Goal: Transaction & Acquisition: Purchase product/service

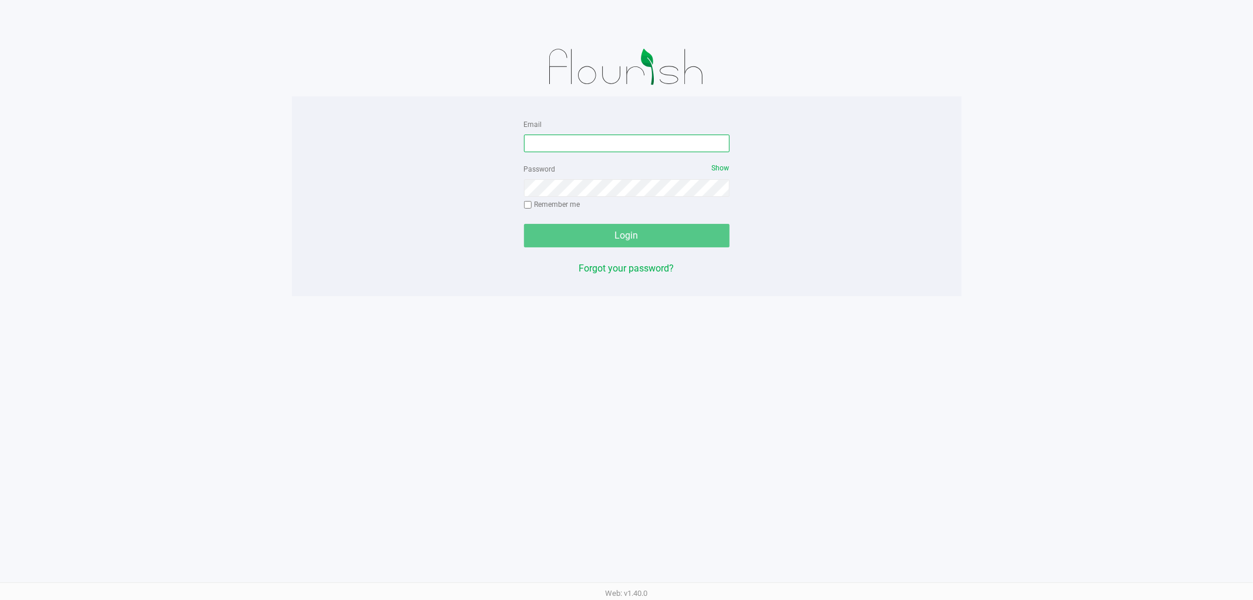
drag, startPoint x: 560, startPoint y: 145, endPoint x: 841, endPoint y: 222, distance: 291.7
click at [562, 145] on input "Email" at bounding box center [627, 144] width 206 height 18
click at [626, 143] on input "[EMAIL_ADDRESS][DOMAIN_NAME]" at bounding box center [627, 144] width 206 height 18
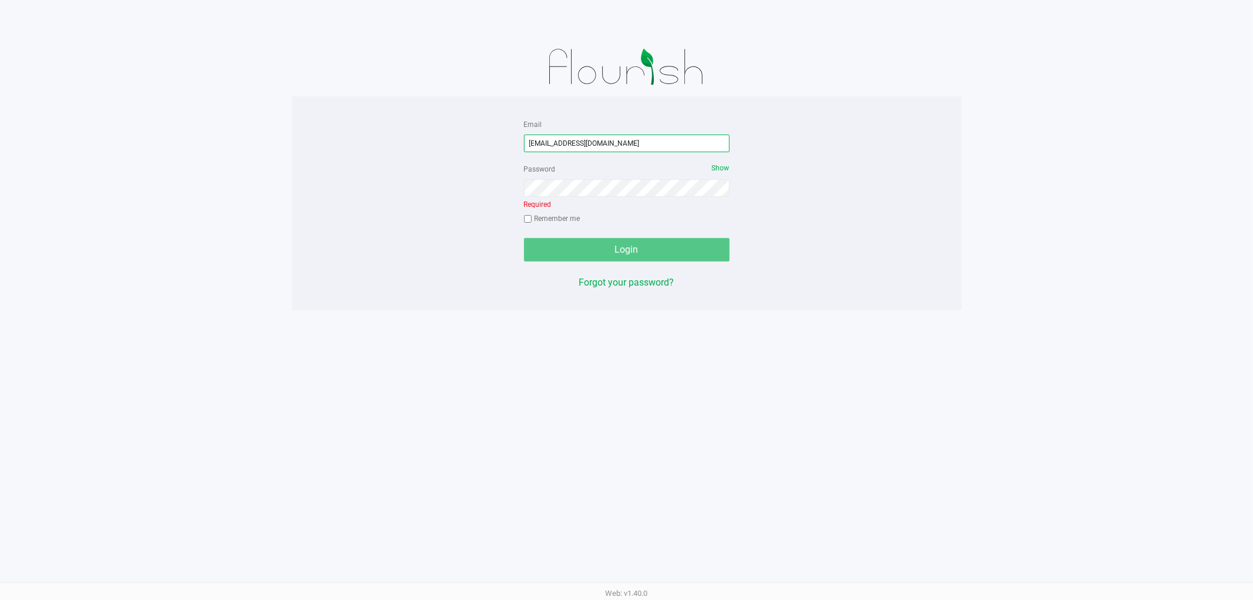
type input "[EMAIL_ADDRESS][DOMAIN_NAME]"
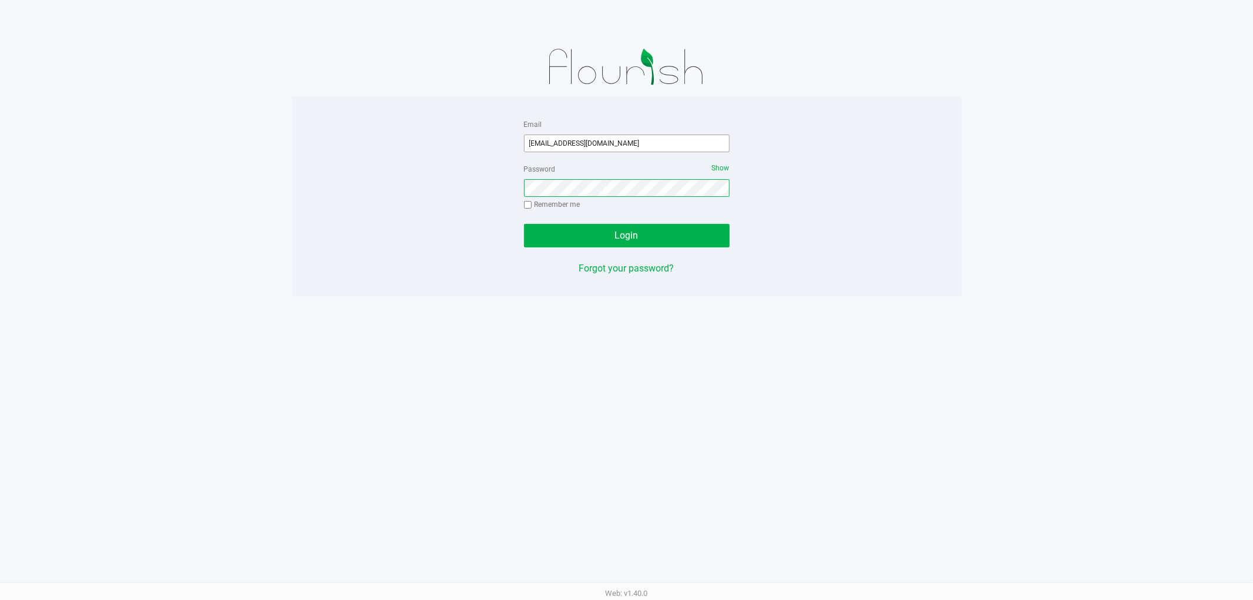
click at [524, 224] on button "Login" at bounding box center [627, 236] width 206 height 24
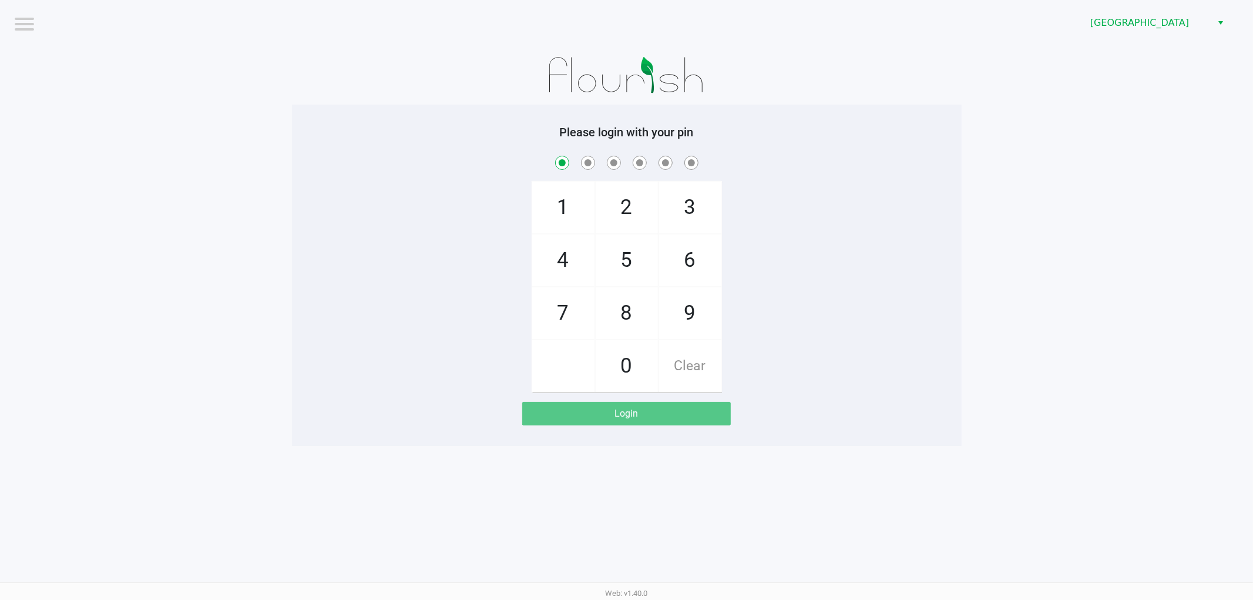
checkbox input "true"
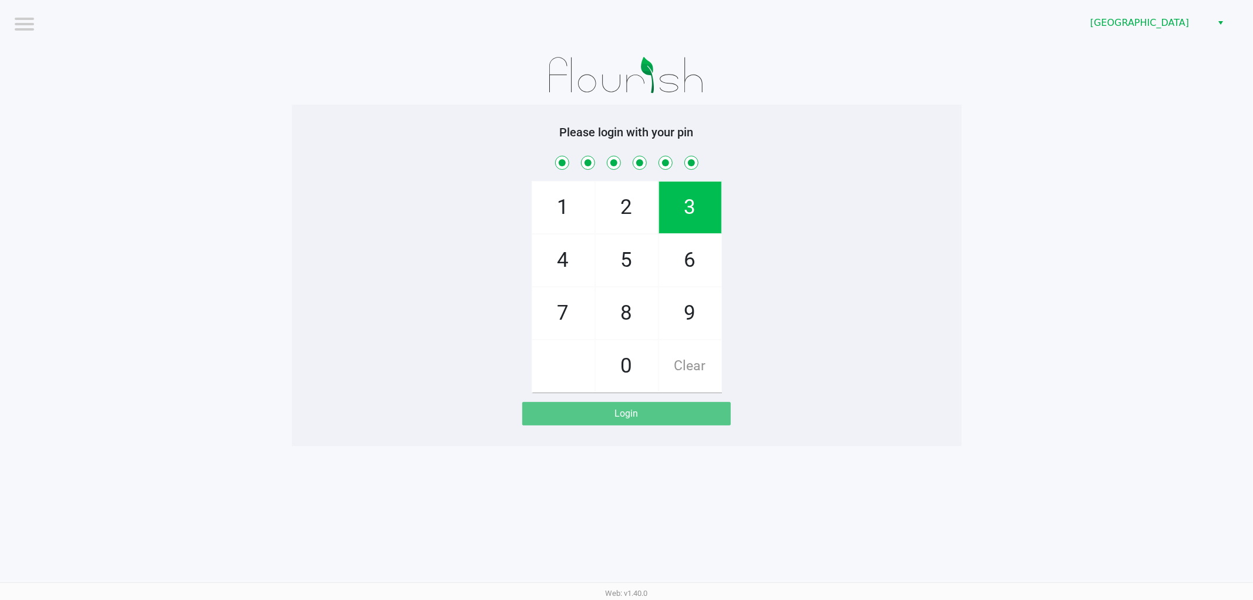
checkbox input "true"
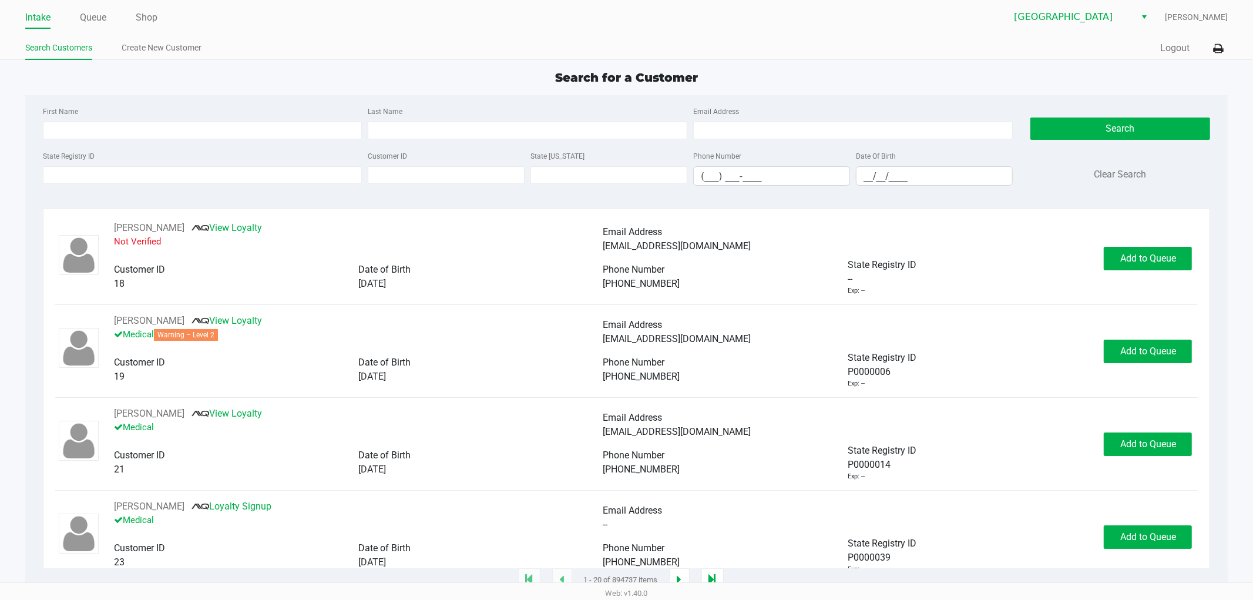
click at [94, 7] on div "Intake Queue Shop" at bounding box center [326, 17] width 602 height 22
click at [92, 22] on link "Queue" at bounding box center [93, 17] width 26 height 16
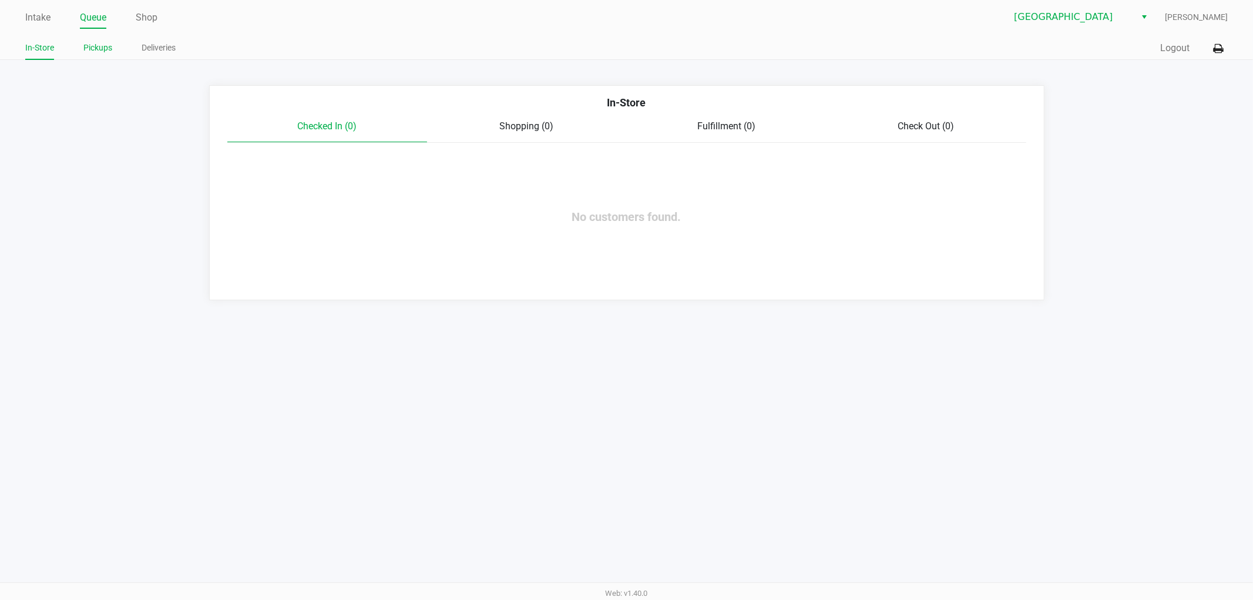
click at [108, 51] on link "Pickups" at bounding box center [97, 48] width 29 height 15
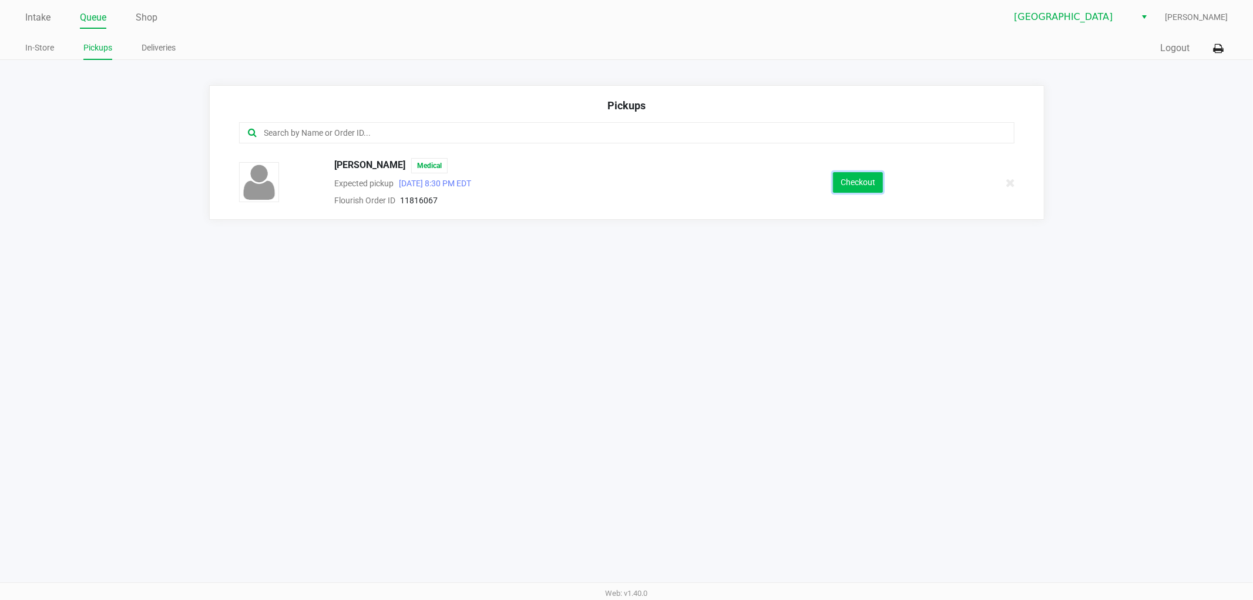
click at [840, 182] on button "Checkout" at bounding box center [858, 182] width 50 height 21
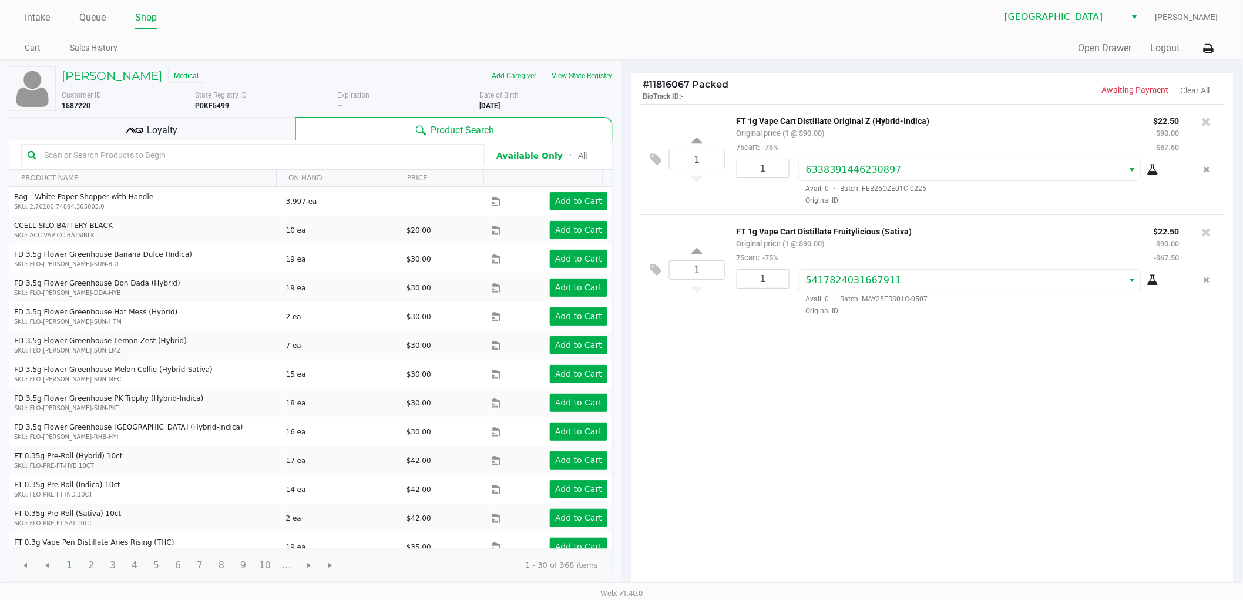
click at [161, 154] on input "text" at bounding box center [258, 155] width 439 height 18
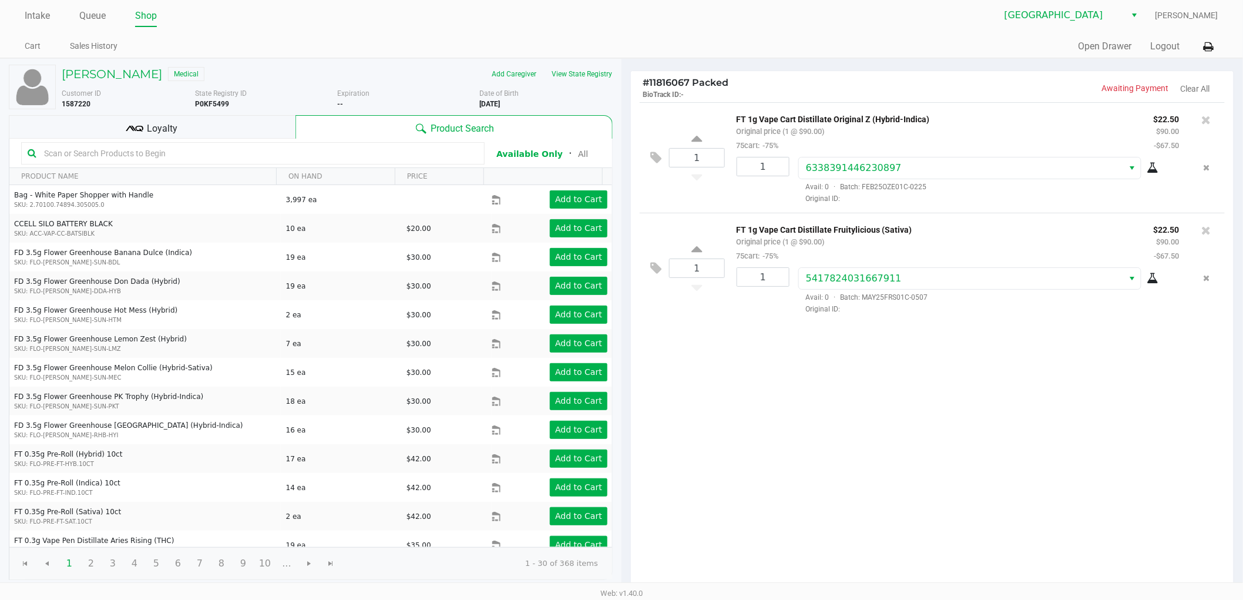
click at [168, 118] on div "Loyalty" at bounding box center [152, 127] width 287 height 24
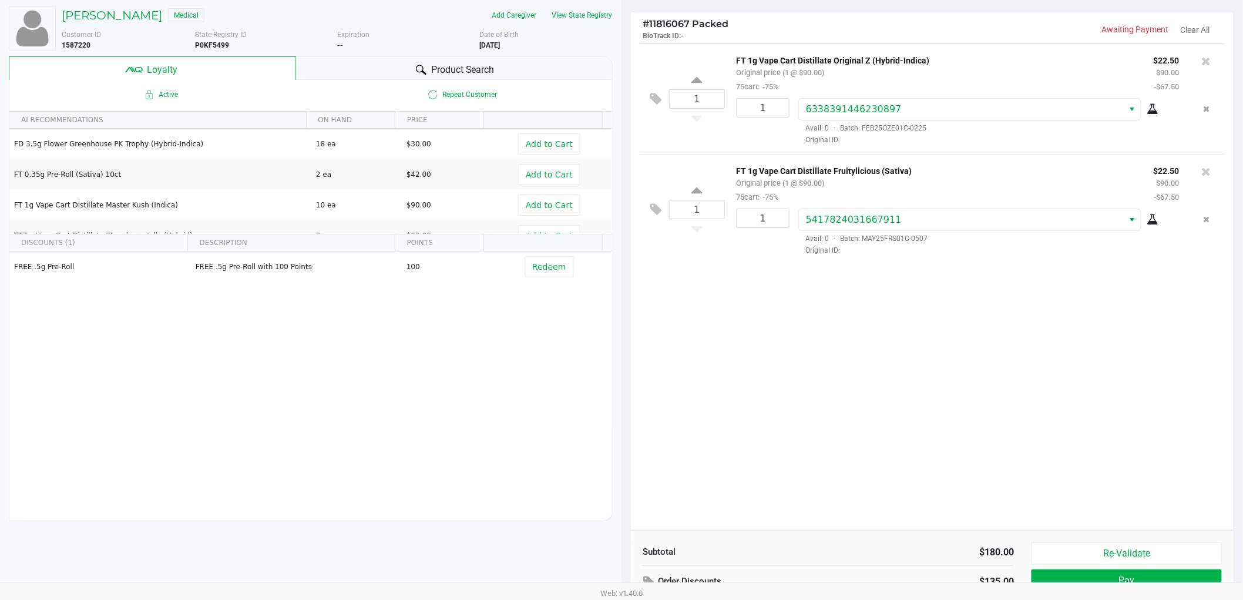
scroll to position [135, 0]
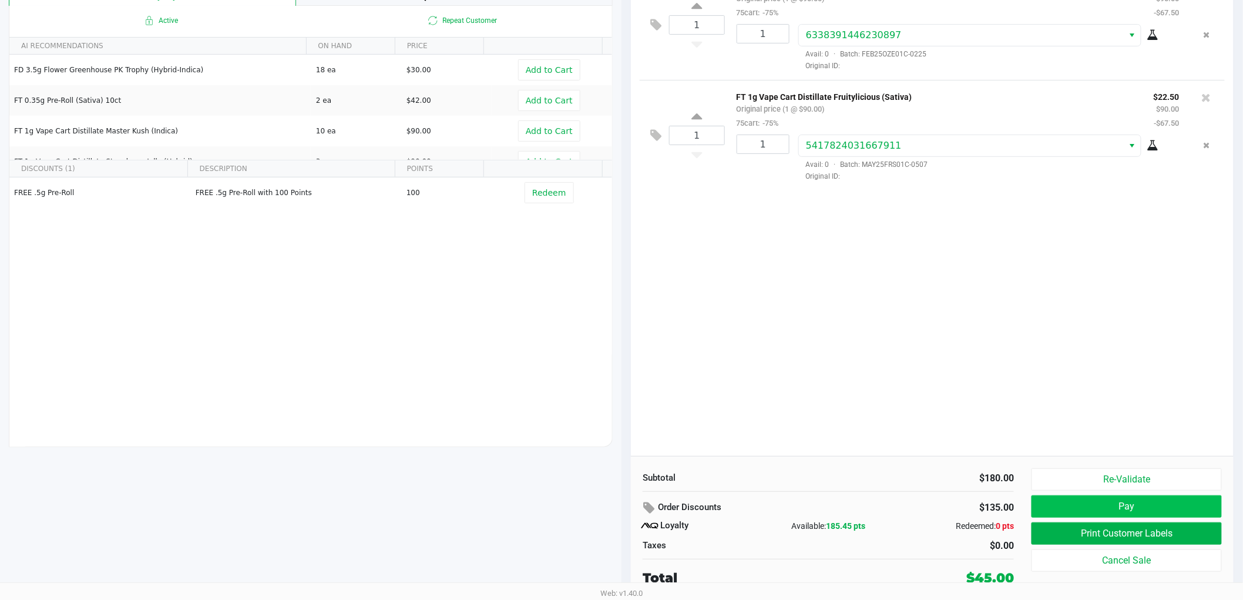
click at [1078, 509] on button "Pay" at bounding box center [1127, 506] width 190 height 22
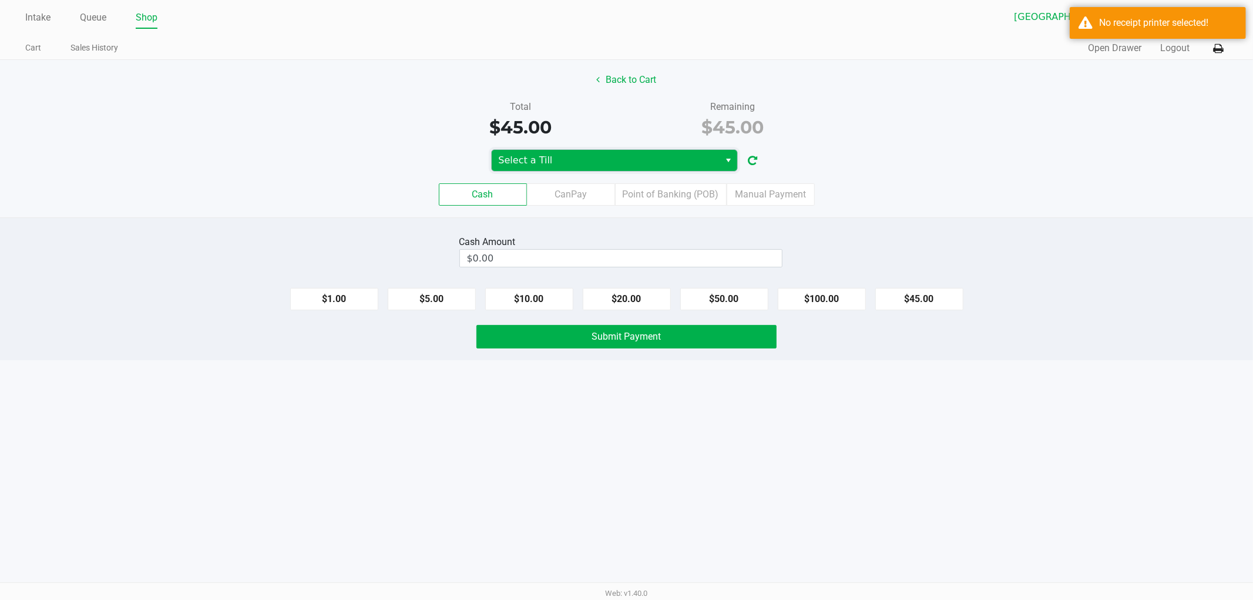
click at [541, 169] on span "Select a Till" at bounding box center [606, 160] width 229 height 21
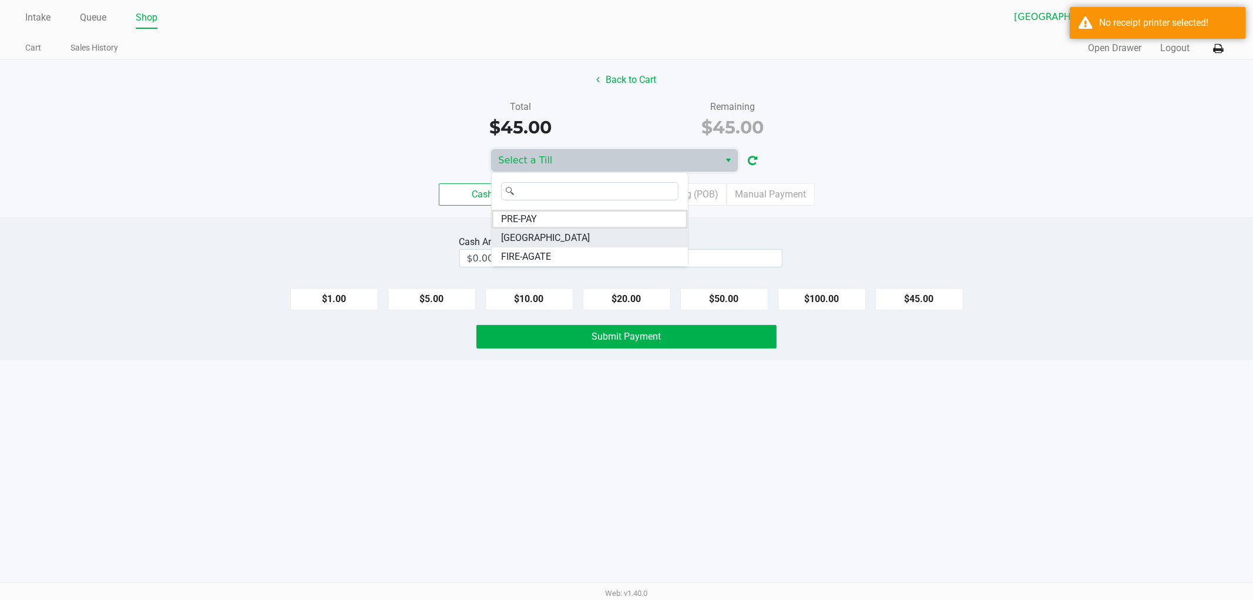
click at [512, 240] on span "[GEOGRAPHIC_DATA]" at bounding box center [545, 238] width 89 height 14
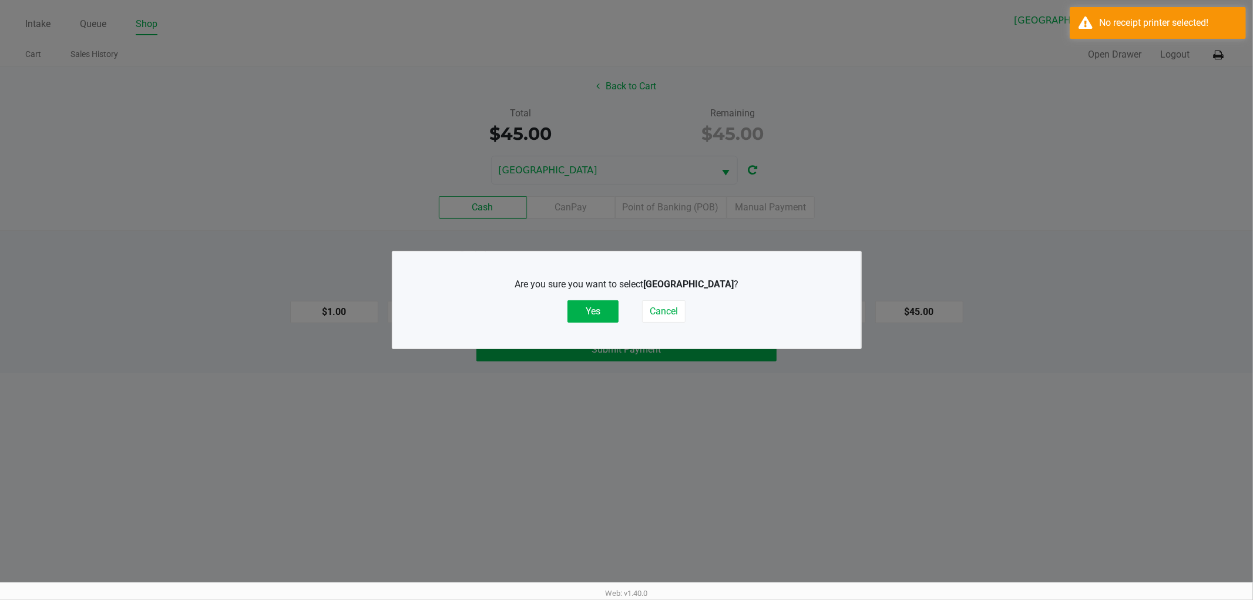
click at [602, 313] on button "Yes" at bounding box center [593, 311] width 51 height 22
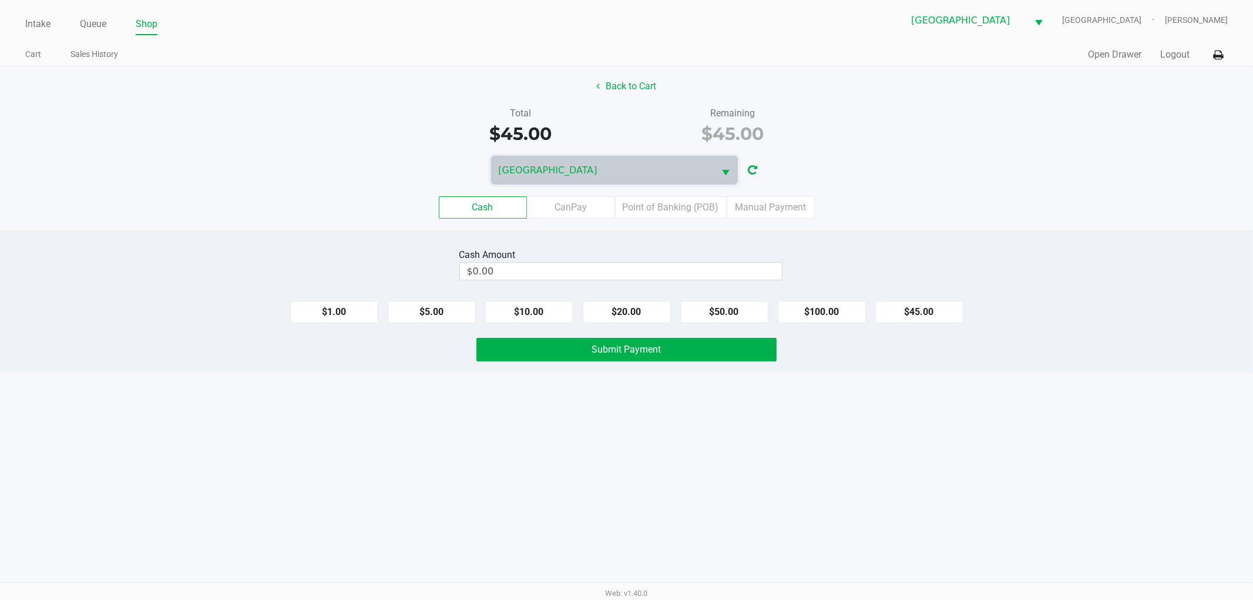
click at [671, 206] on label "Point of Banking (POB)" at bounding box center [671, 207] width 112 height 22
click at [0, 0] on 7 "Point of Banking (POB)" at bounding box center [0, 0] width 0 height 0
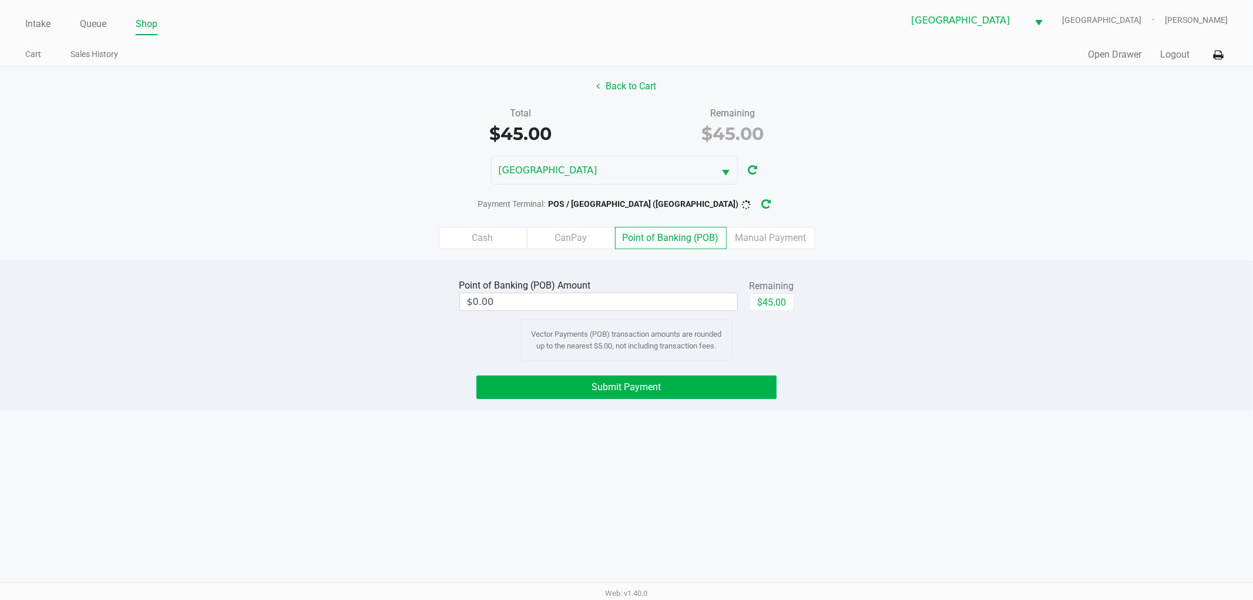
click at [1214, 53] on icon at bounding box center [1218, 55] width 10 height 8
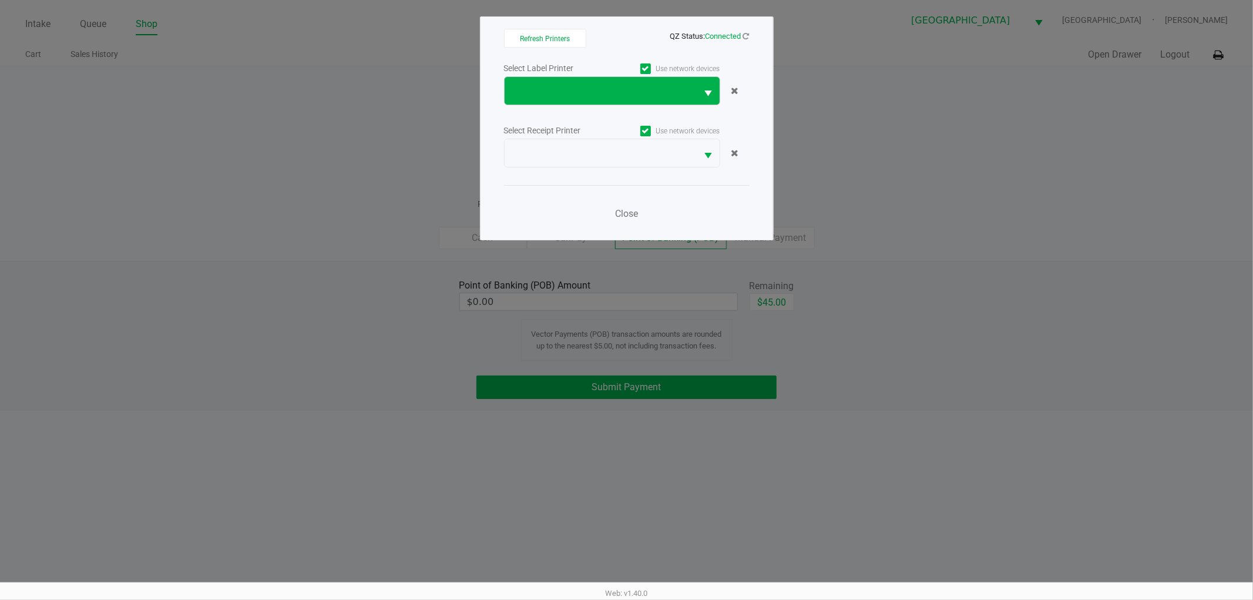
click at [535, 80] on span at bounding box center [601, 91] width 193 height 28
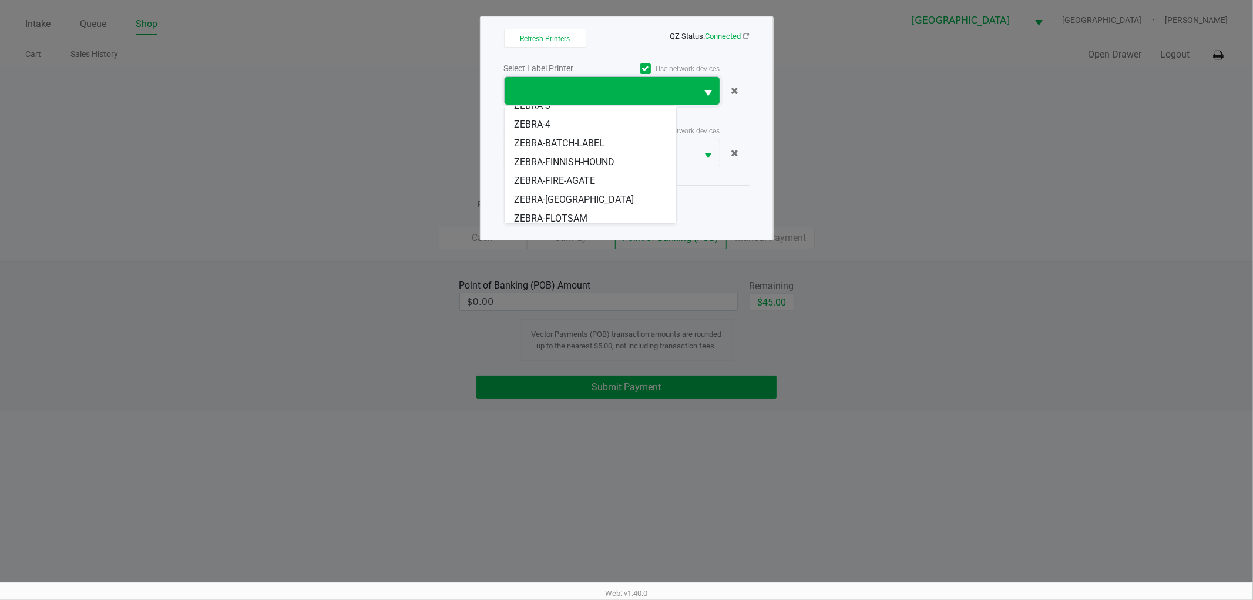
scroll to position [35, 0]
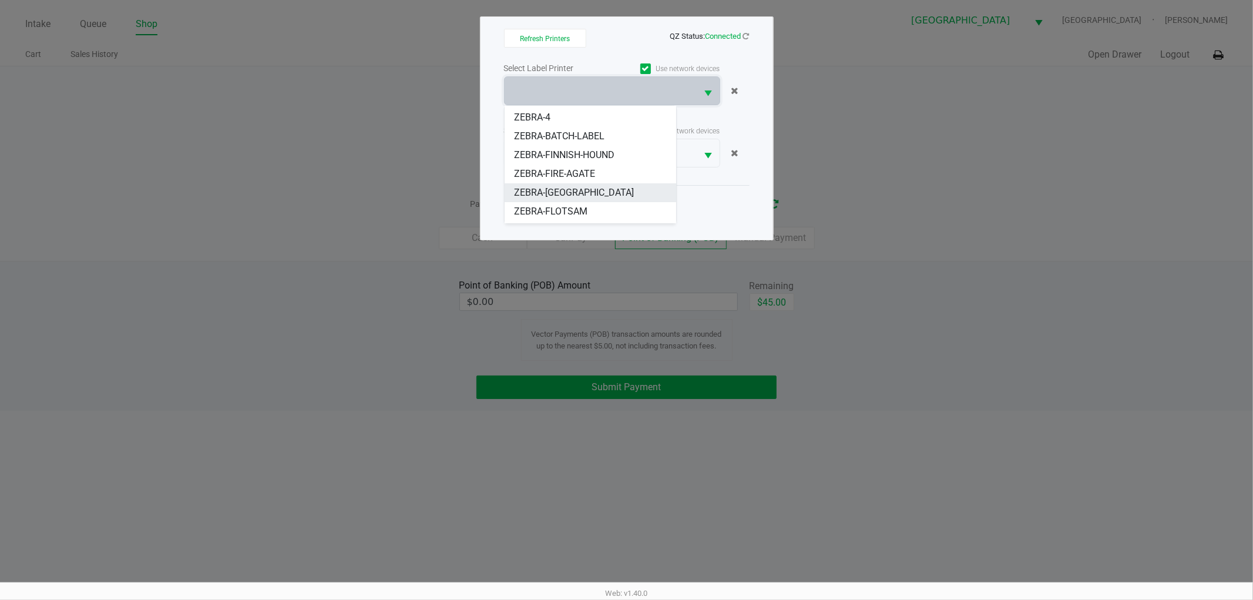
click at [545, 196] on span "ZEBRA-[GEOGRAPHIC_DATA]" at bounding box center [574, 193] width 120 height 14
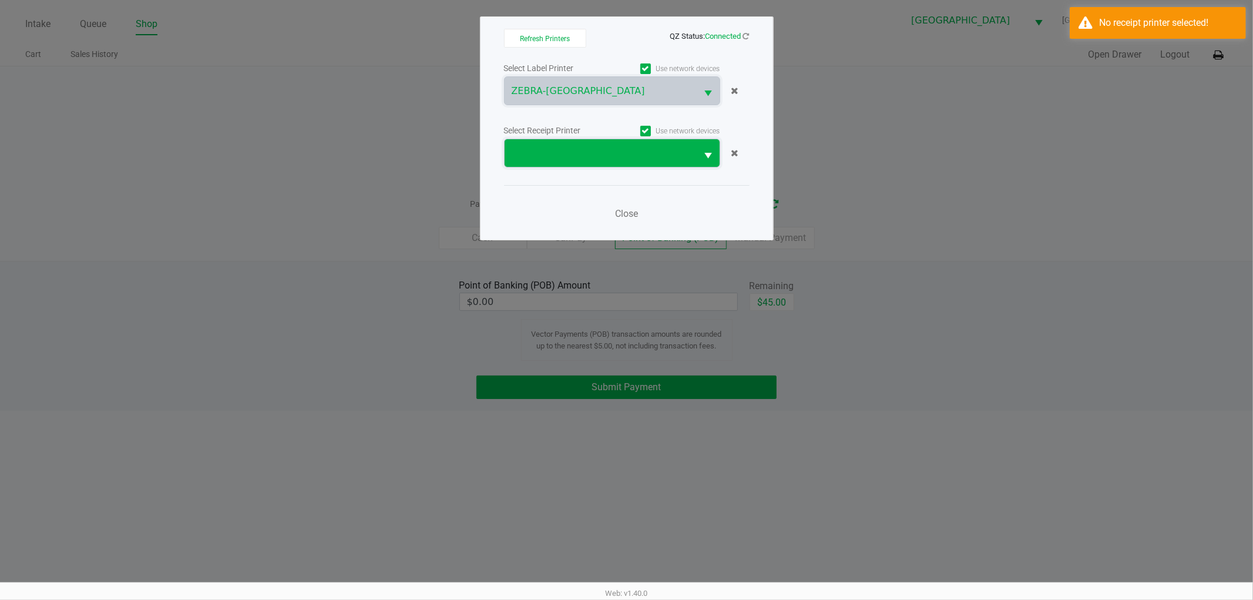
click at [539, 156] on span at bounding box center [601, 153] width 179 height 14
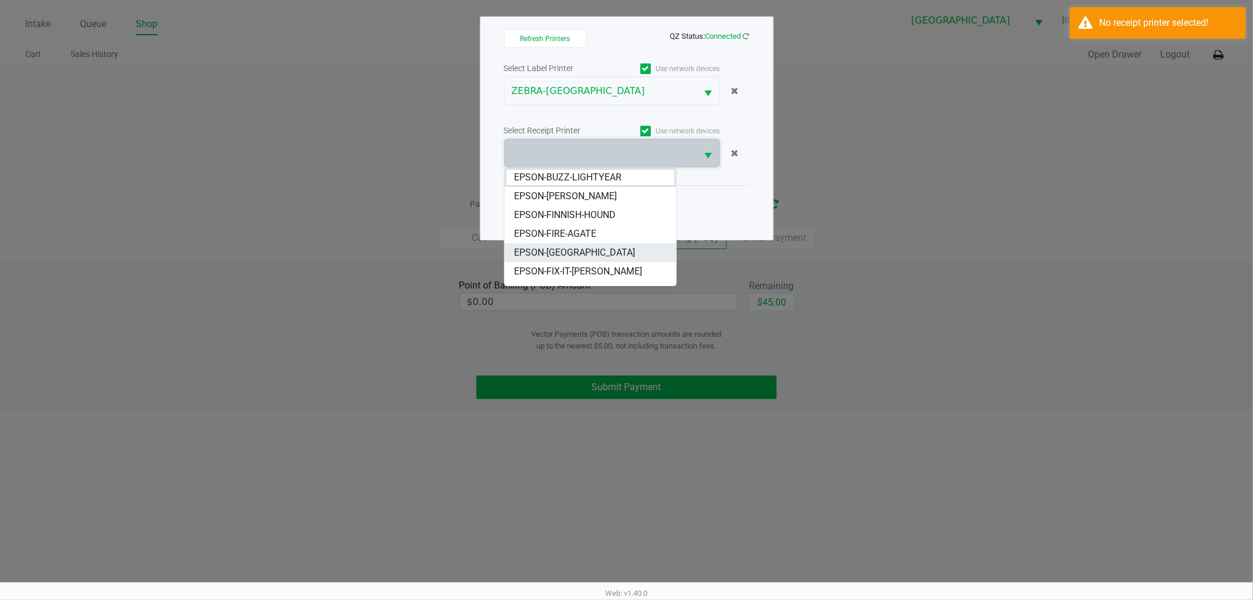
click at [546, 253] on span "EPSON-[GEOGRAPHIC_DATA]" at bounding box center [574, 253] width 121 height 14
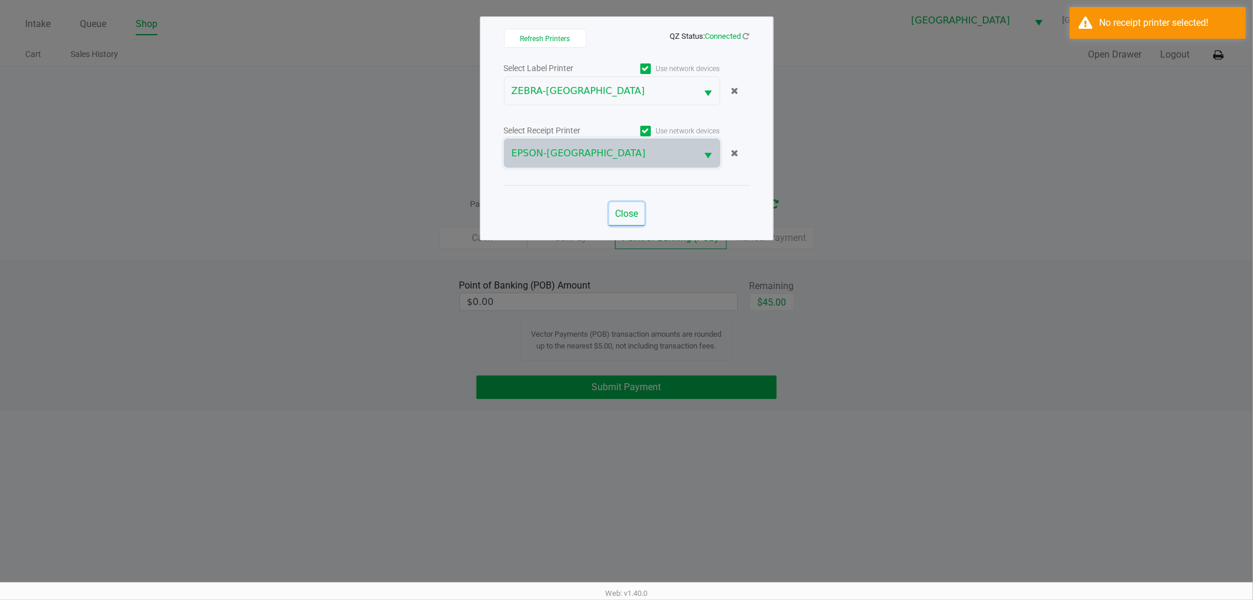
click at [623, 213] on span "Close" at bounding box center [626, 213] width 23 height 11
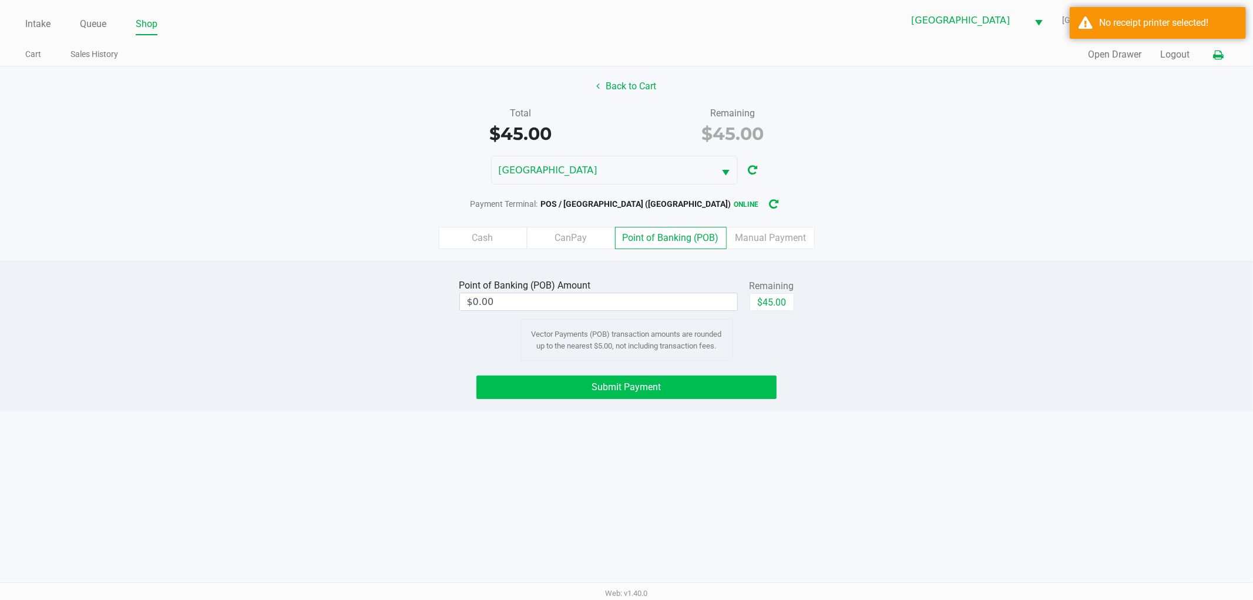
click at [604, 395] on button "Submit Payment" at bounding box center [626, 387] width 300 height 24
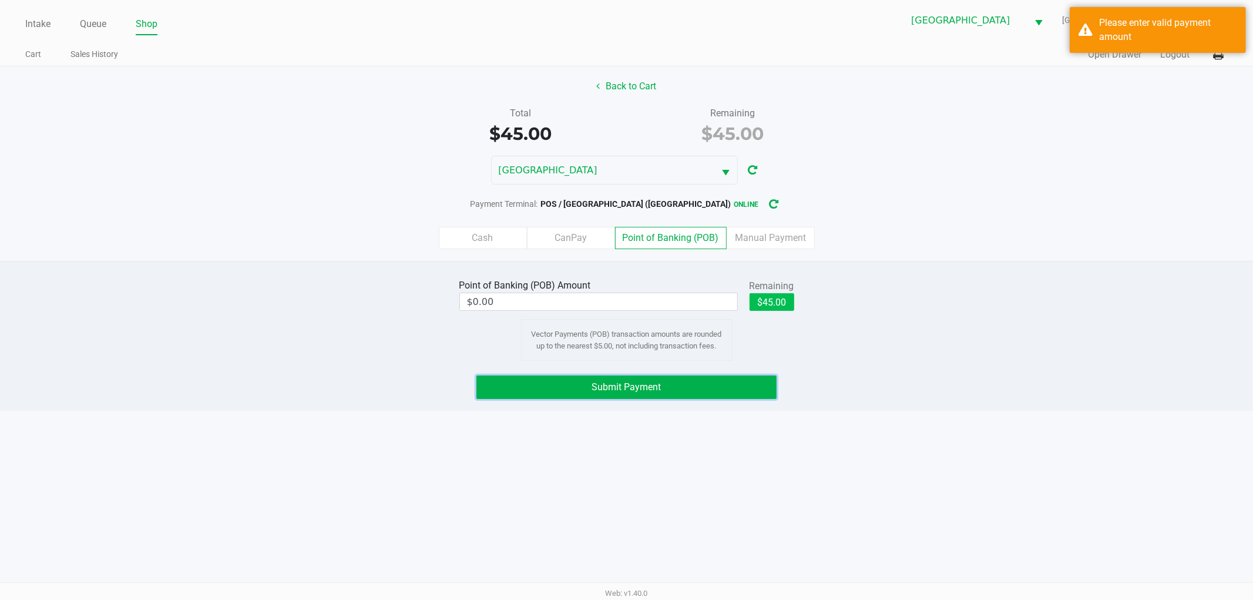
click at [770, 306] on button "$45.00" at bounding box center [772, 302] width 45 height 18
type input "$45.00"
click at [597, 396] on button "Submit Payment" at bounding box center [626, 387] width 300 height 24
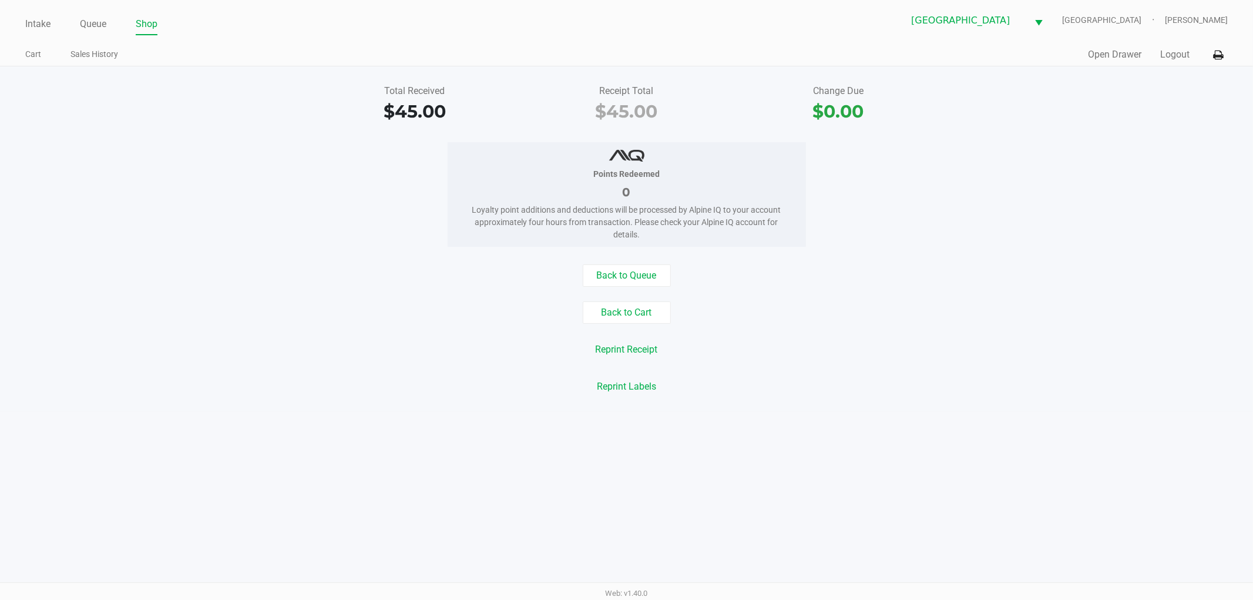
click at [1106, 51] on button "Open Drawer" at bounding box center [1114, 55] width 53 height 14
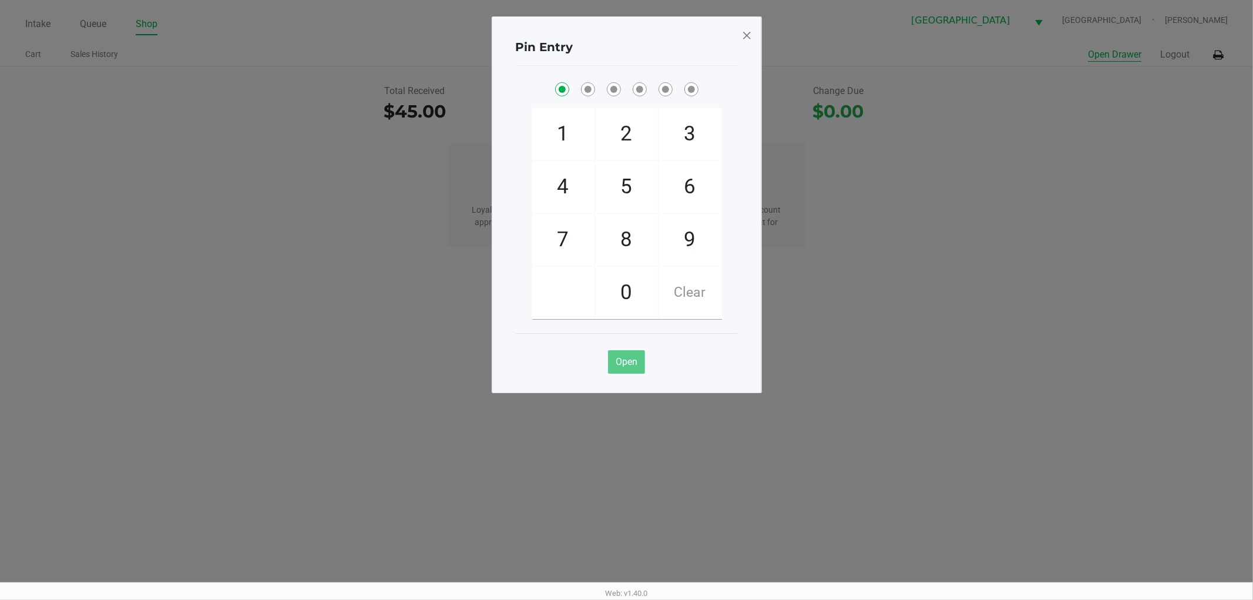
checkbox input "true"
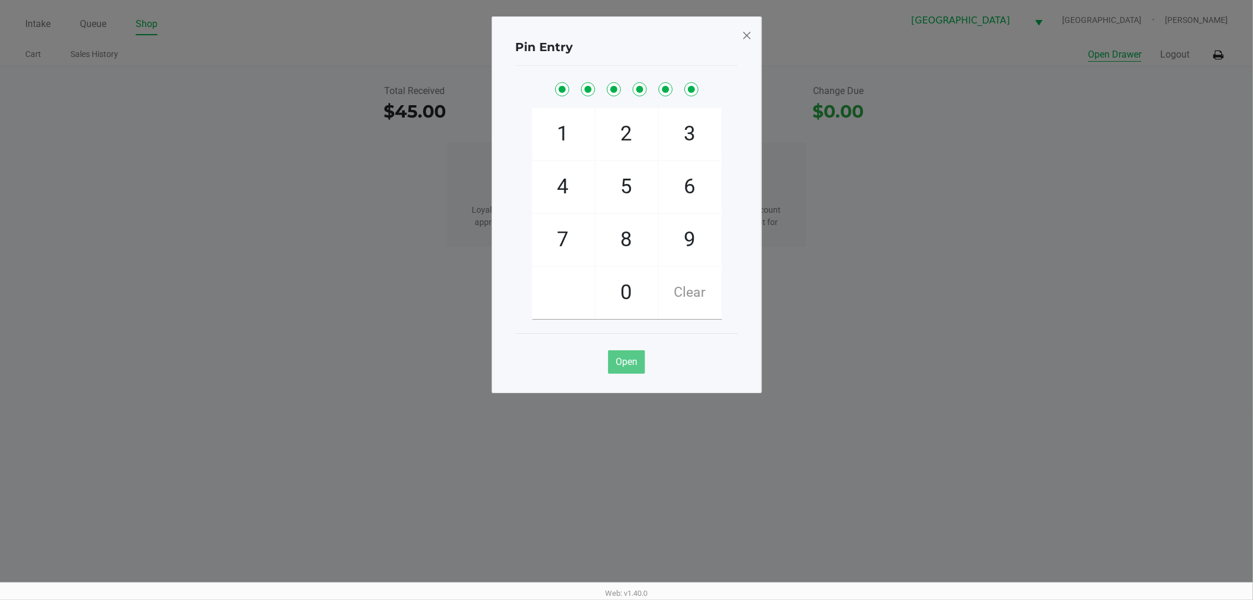
checkbox input "true"
click at [747, 39] on span at bounding box center [746, 35] width 11 height 19
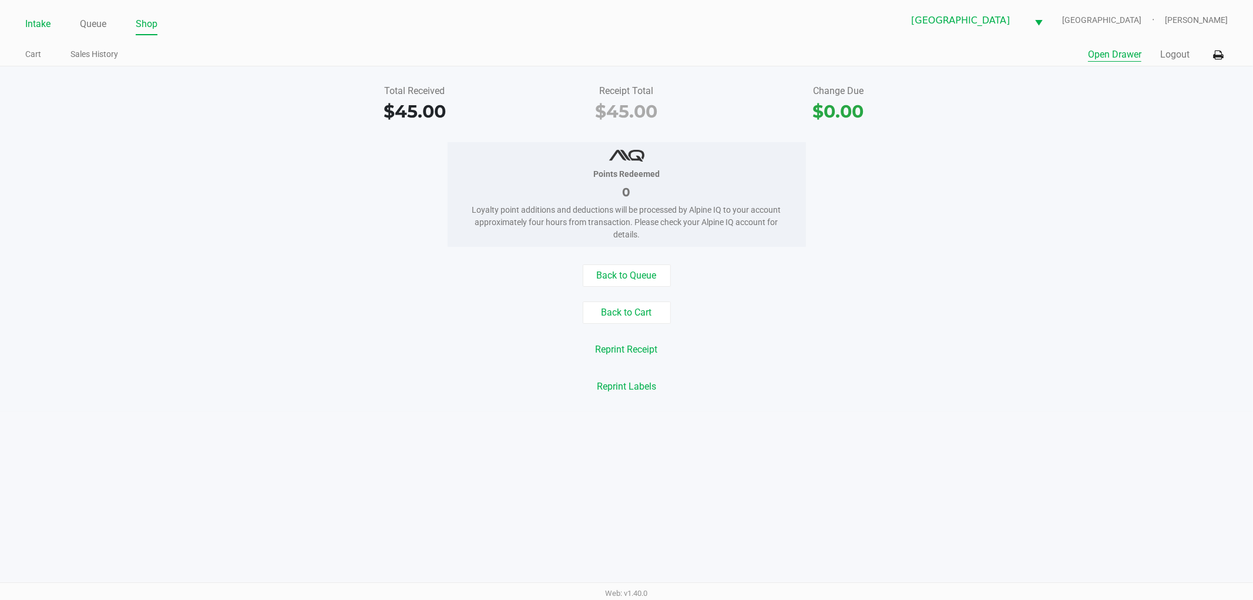
click at [42, 19] on link "Intake" at bounding box center [37, 24] width 25 height 16
